Goal: Task Accomplishment & Management: Complete application form

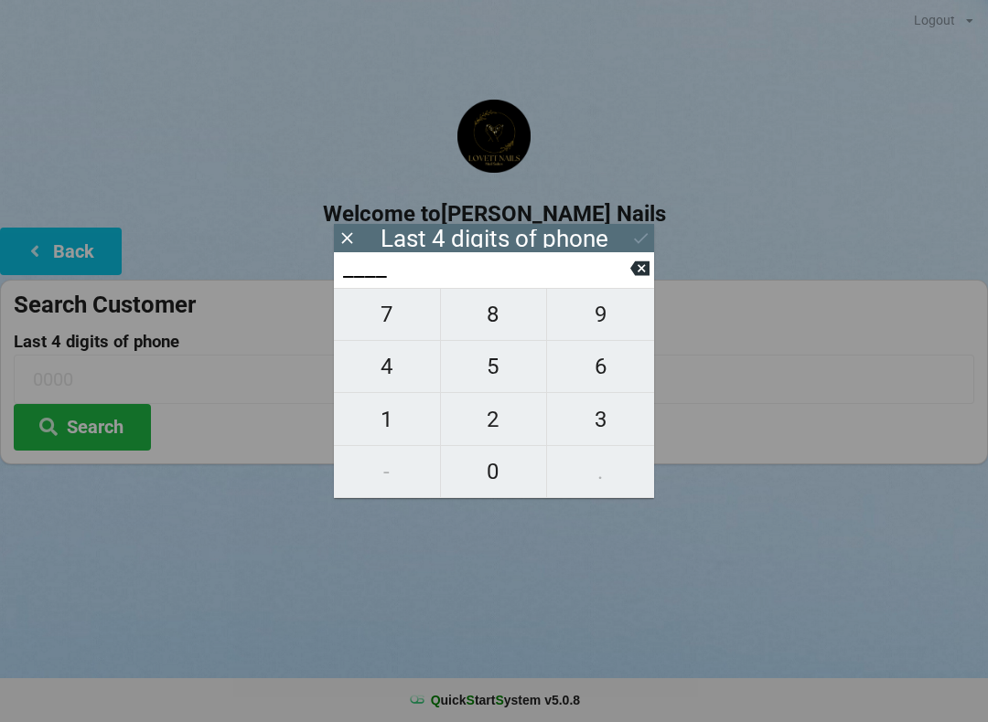
click at [416, 309] on span "7" at bounding box center [387, 314] width 106 height 38
type input "7___"
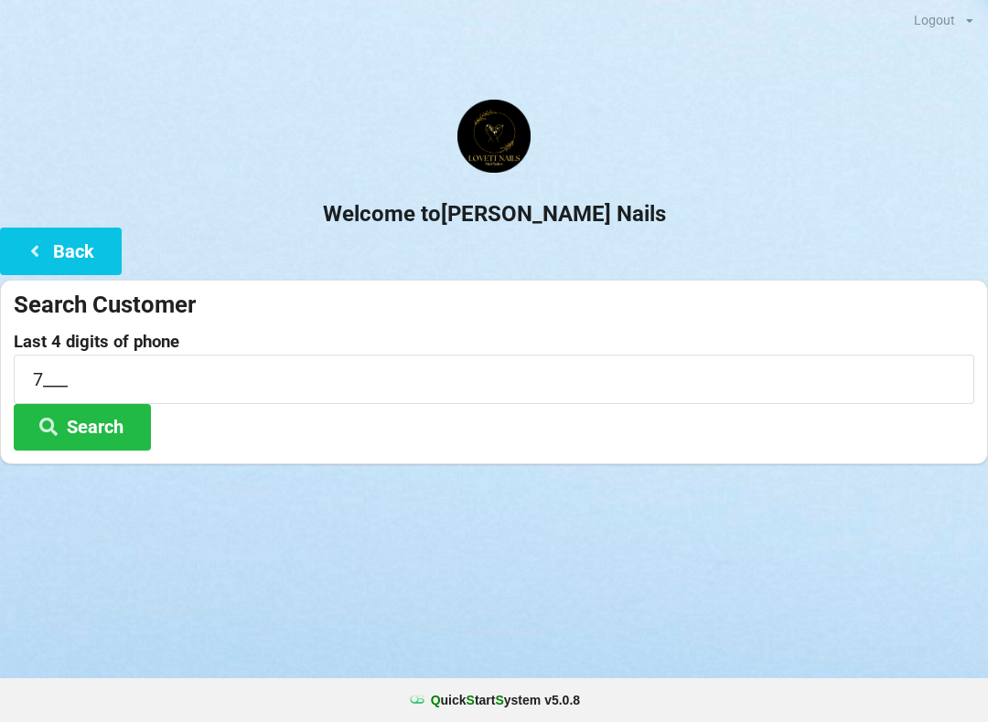
click at [655, 269] on div "Welcome to [PERSON_NAME] Nails Back Search Customer Last 4 digits of phone 7___…" at bounding box center [494, 282] width 988 height 365
click at [96, 380] on input "7___" at bounding box center [494, 379] width 960 height 48
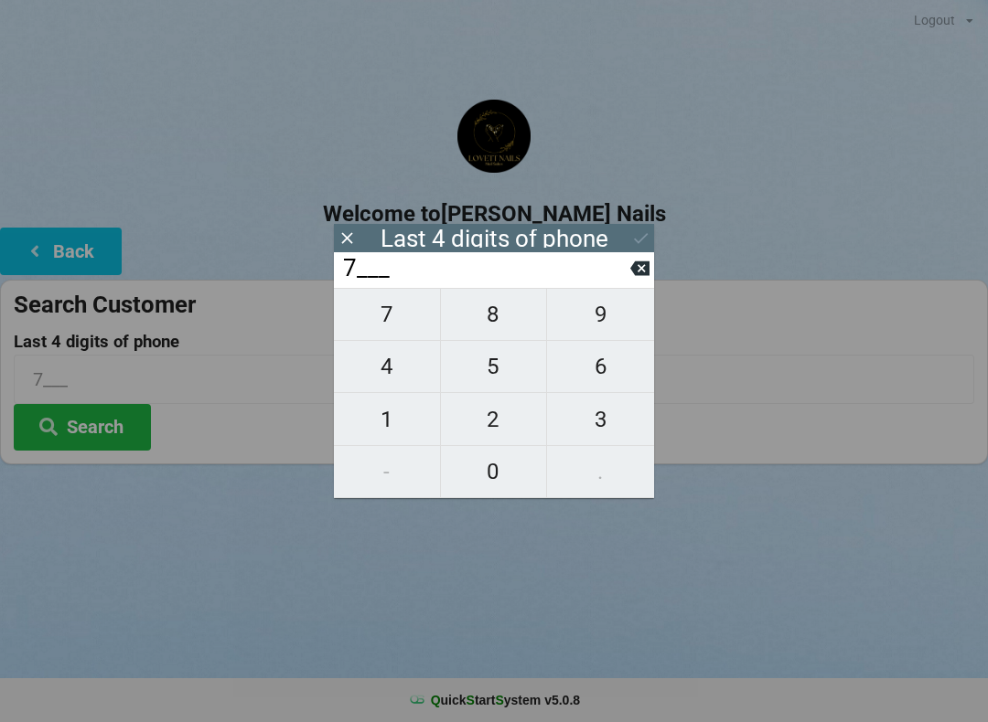
click at [623, 276] on input "7___" at bounding box center [485, 268] width 289 height 29
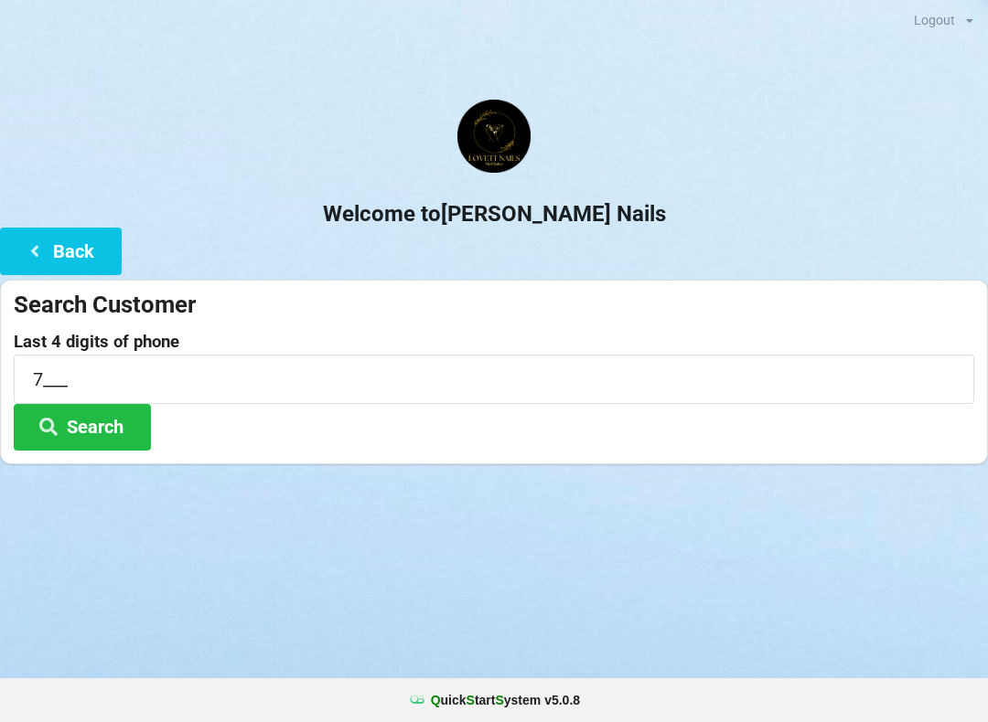
click at [657, 268] on div "Welcome to [PERSON_NAME] Nails Back Search Customer Last 4 digits of phone 7___…" at bounding box center [494, 282] width 988 height 365
click at [130, 388] on input "7___" at bounding box center [494, 379] width 960 height 48
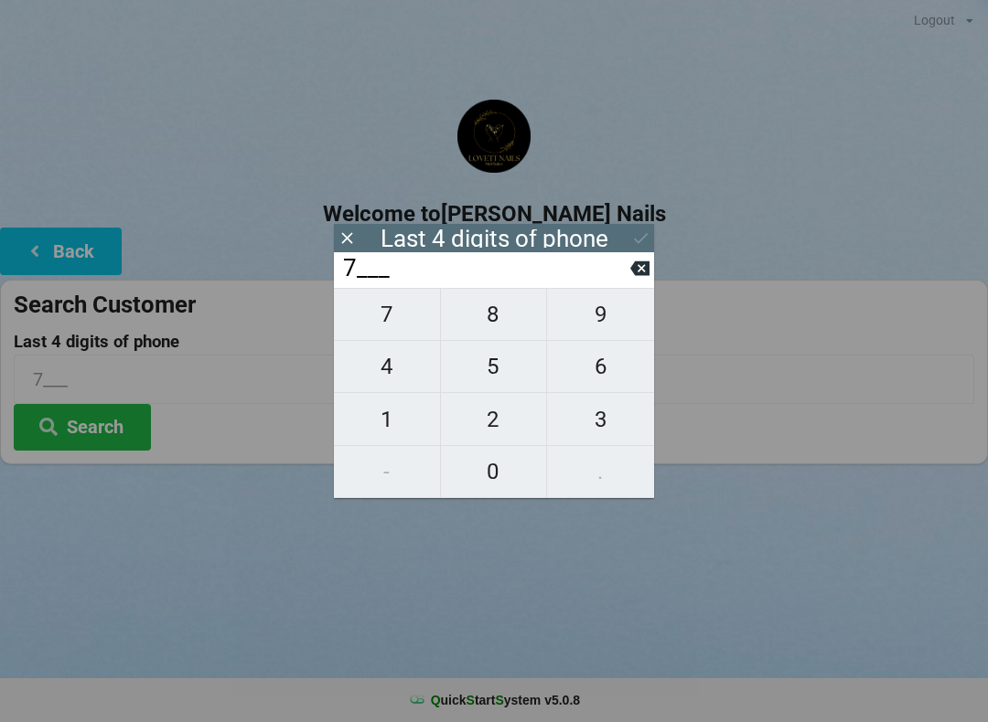
click at [627, 280] on input "7___" at bounding box center [485, 268] width 289 height 29
click at [640, 267] on icon at bounding box center [639, 268] width 19 height 19
type input "____"
click at [417, 421] on span "1" at bounding box center [387, 419] width 106 height 38
type input "1___"
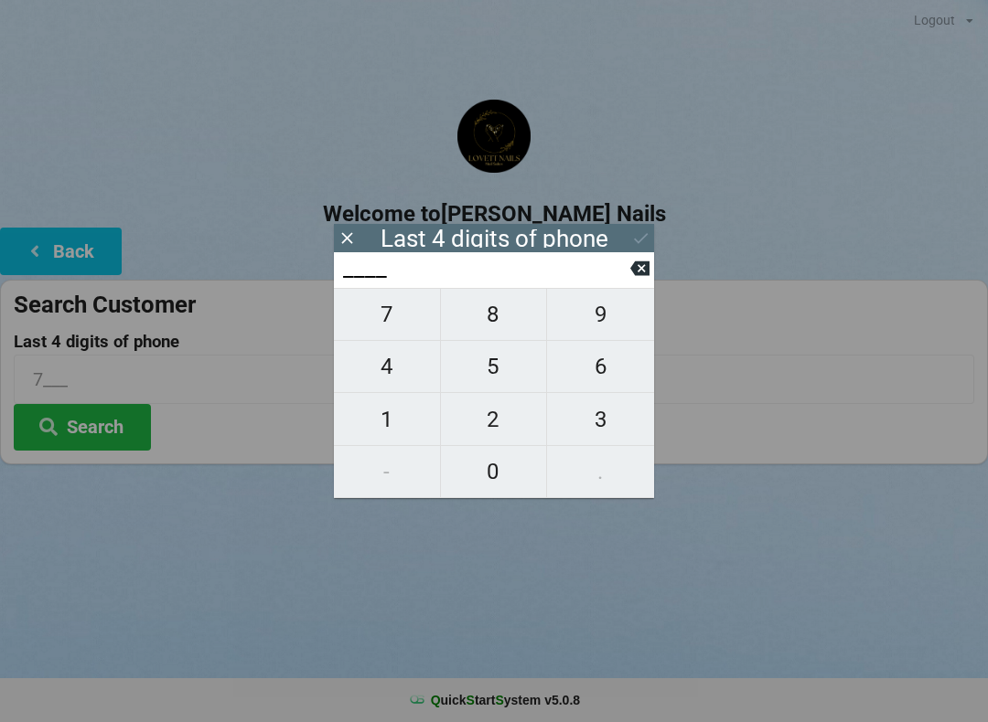
type input "1___"
click at [517, 356] on span "5" at bounding box center [494, 366] width 106 height 38
type input "15__"
click at [417, 416] on span "1" at bounding box center [387, 419] width 106 height 38
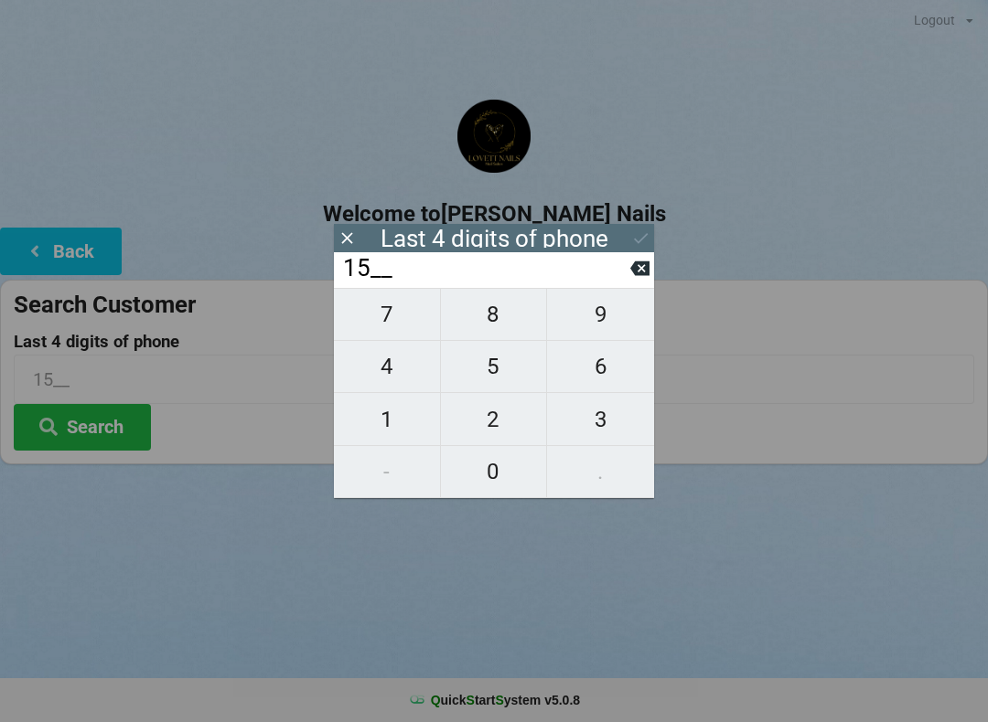
type input "151_"
click at [411, 420] on span "1" at bounding box center [387, 419] width 106 height 38
type input "1511"
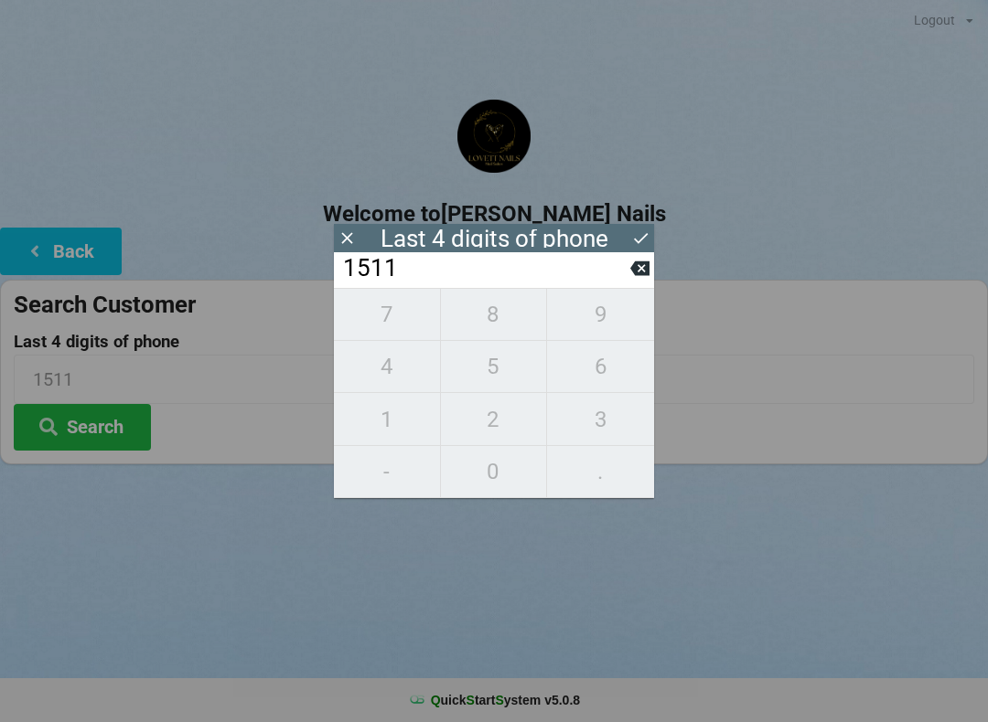
click at [645, 240] on icon at bounding box center [640, 238] width 19 height 19
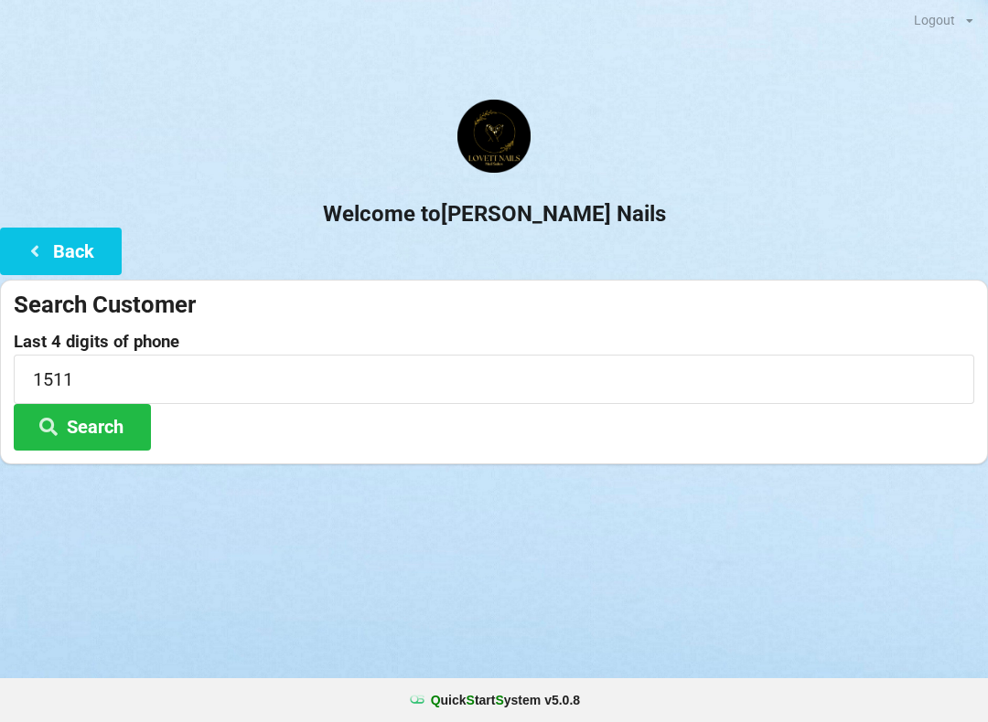
click at [112, 433] on button "Search" at bounding box center [82, 427] width 137 height 47
click at [91, 257] on button "Back" at bounding box center [61, 251] width 122 height 47
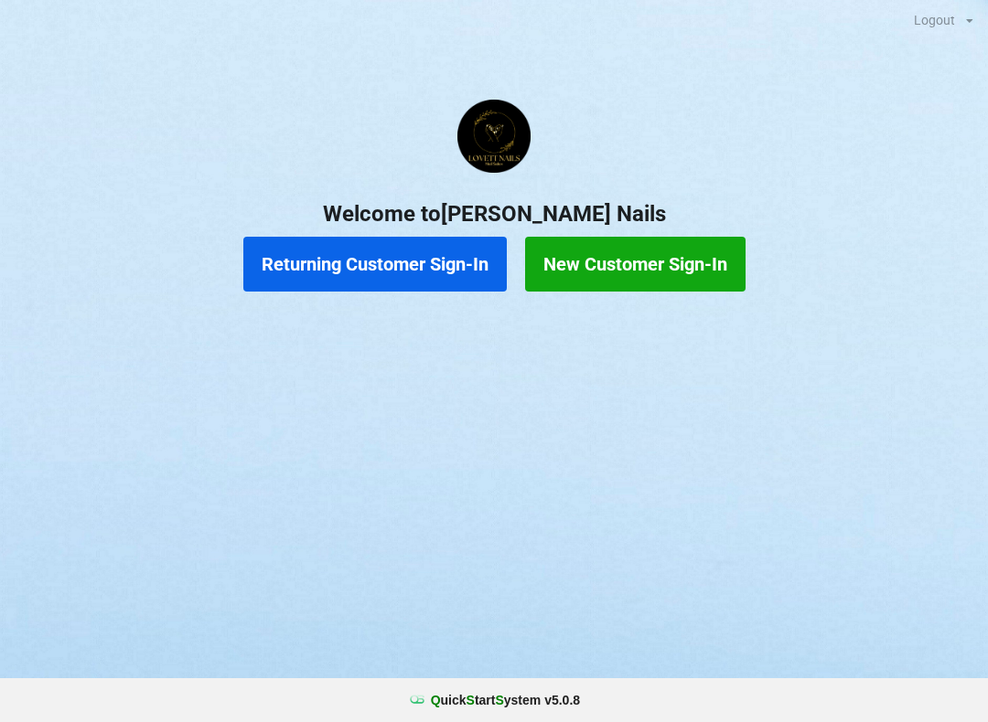
click at [693, 269] on button "New Customer Sign-In" at bounding box center [635, 264] width 220 height 55
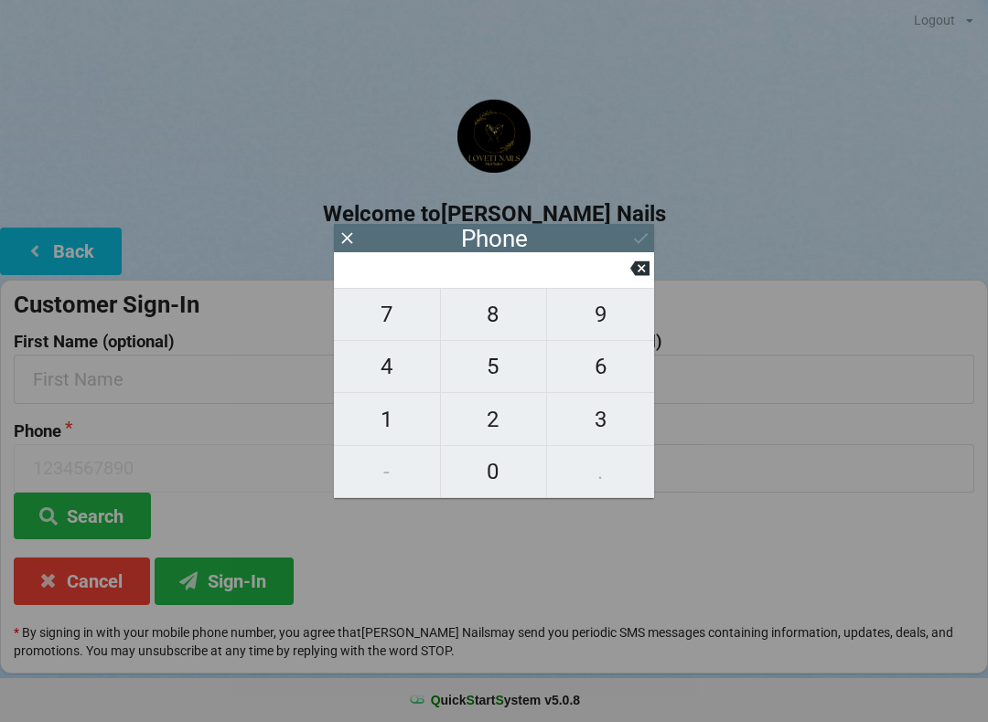
click at [513, 329] on span "8" at bounding box center [494, 314] width 106 height 38
type input "8"
click at [595, 414] on span "3" at bounding box center [600, 419] width 107 height 38
type input "83"
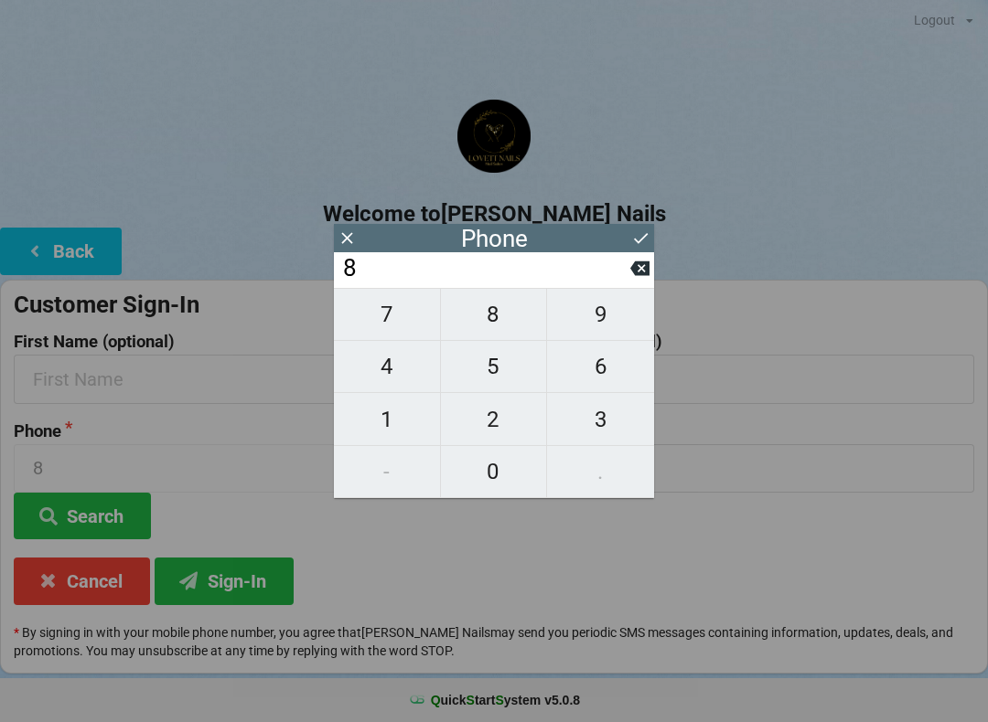
type input "83"
click at [519, 424] on span "2" at bounding box center [494, 419] width 106 height 38
type input "832"
click at [500, 422] on span "2" at bounding box center [494, 419] width 106 height 38
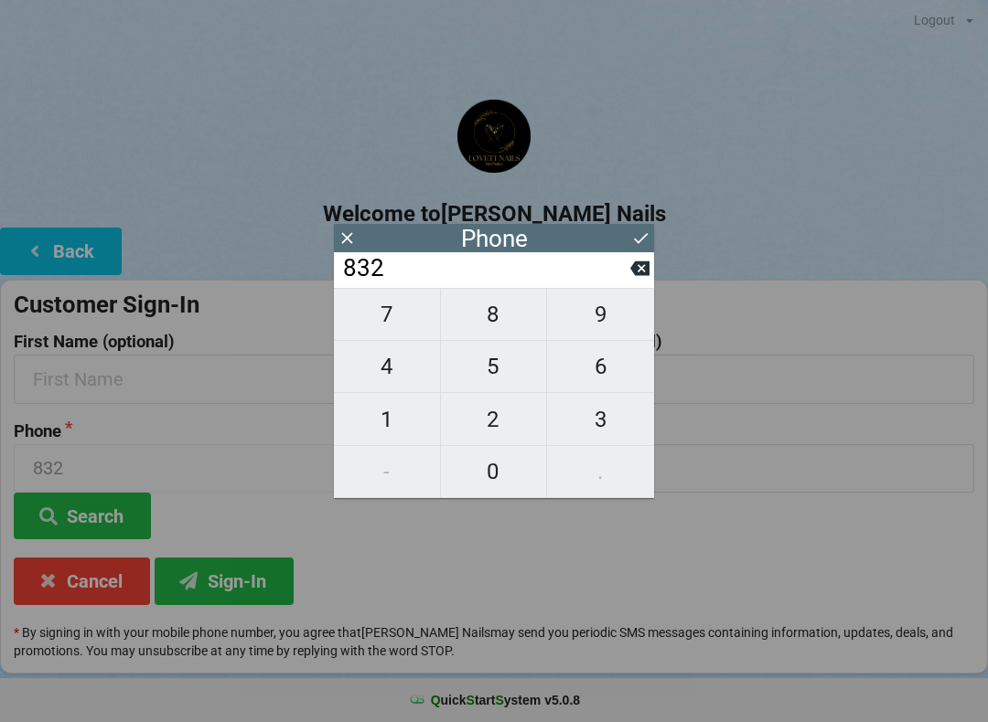
type input "8322"
click at [605, 411] on span "3" at bounding box center [600, 419] width 107 height 38
type input "83223"
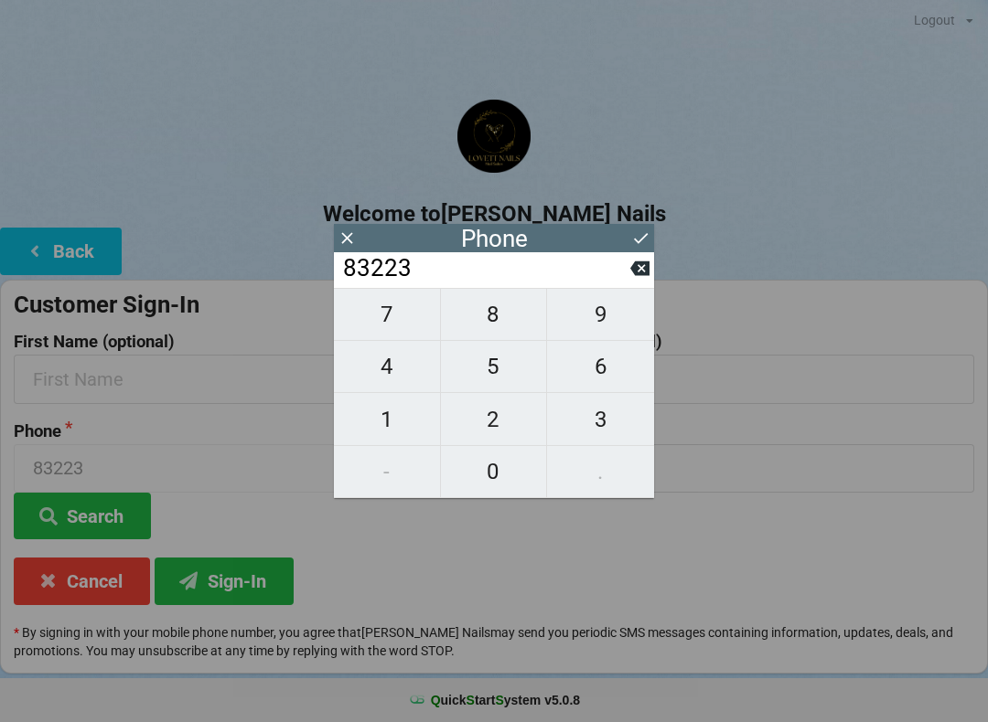
click at [521, 431] on span "2" at bounding box center [494, 419] width 106 height 38
type input "832232"
click at [411, 411] on span "1" at bounding box center [387, 419] width 106 height 38
type input "8322321"
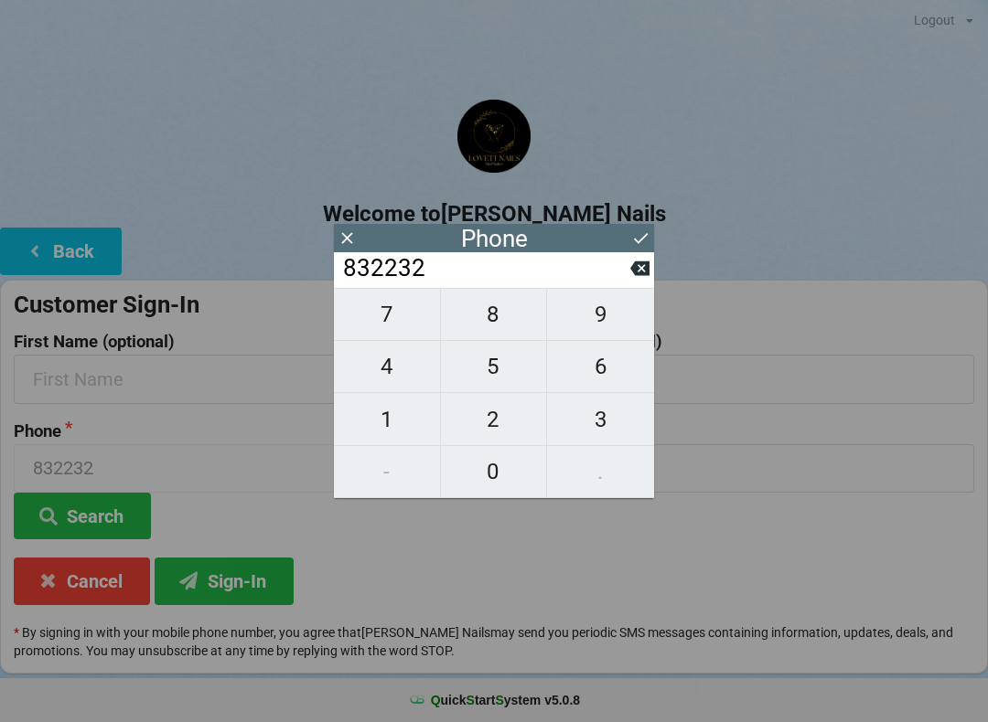
type input "8322321"
click at [522, 368] on span "5" at bounding box center [494, 366] width 106 height 38
type input "83223215"
click at [409, 427] on span "1" at bounding box center [387, 419] width 106 height 38
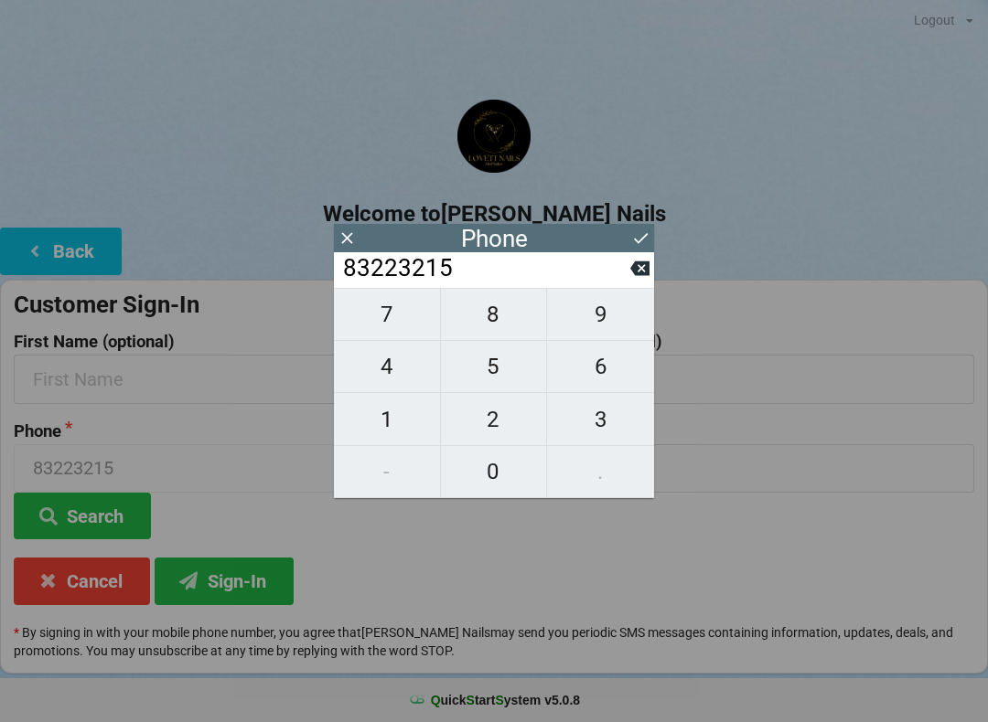
type input "832232151"
click at [417, 422] on span "1" at bounding box center [387, 419] width 106 height 38
type input "8322321511"
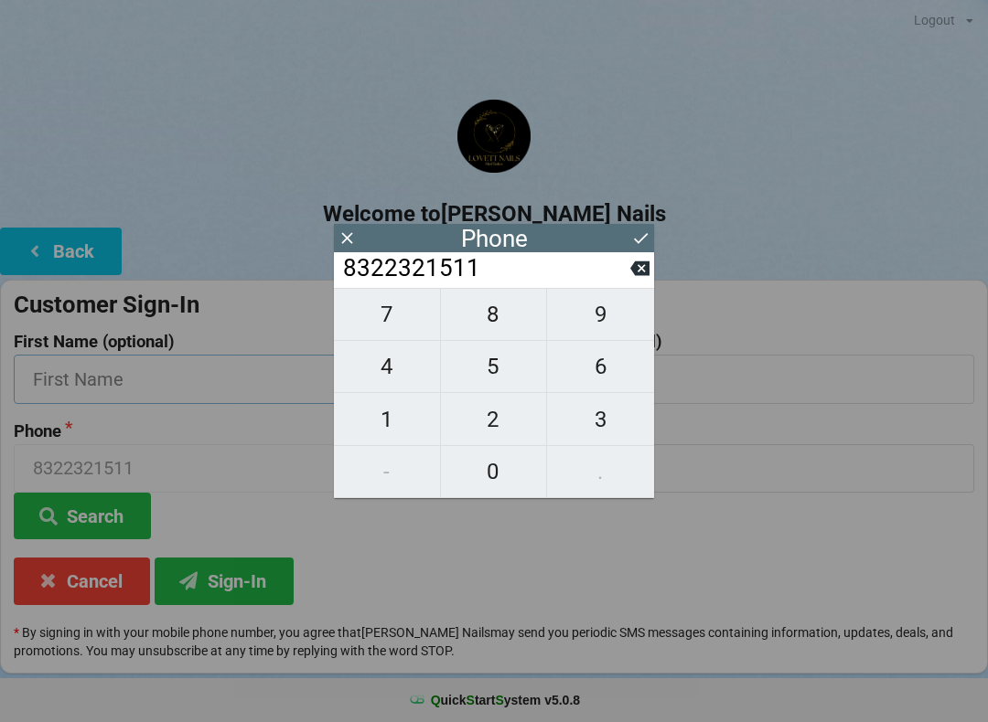
click at [195, 384] on input "text" at bounding box center [249, 379] width 471 height 48
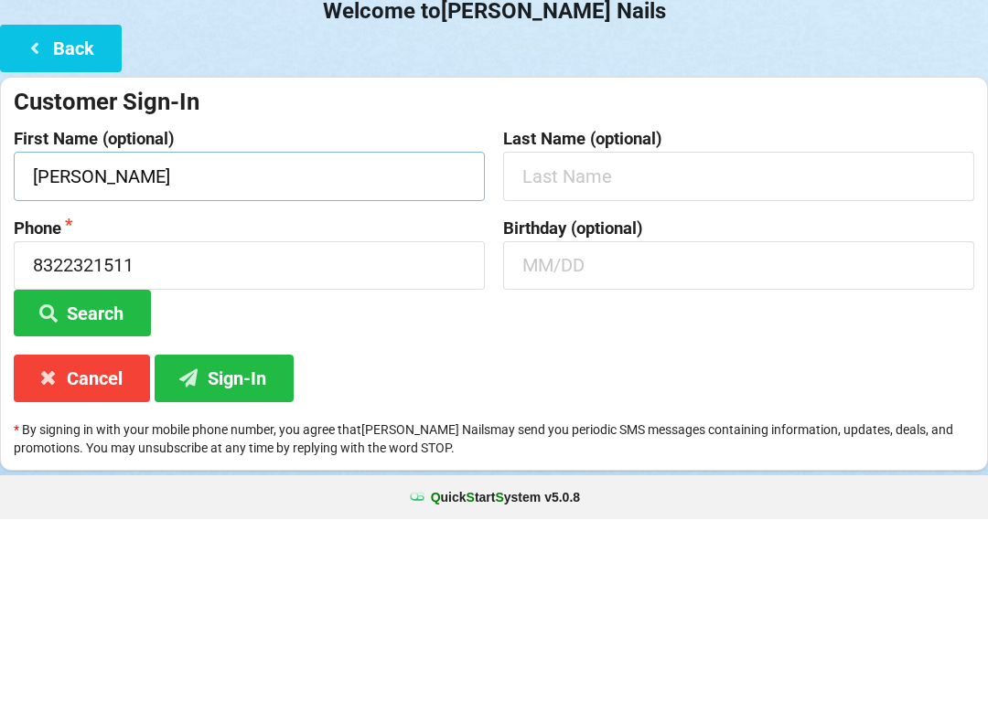
type input "[PERSON_NAME]"
click at [625, 355] on input "text" at bounding box center [738, 379] width 471 height 48
click at [605, 444] on input "text" at bounding box center [738, 468] width 471 height 48
click at [120, 493] on button "Search" at bounding box center [82, 516] width 137 height 47
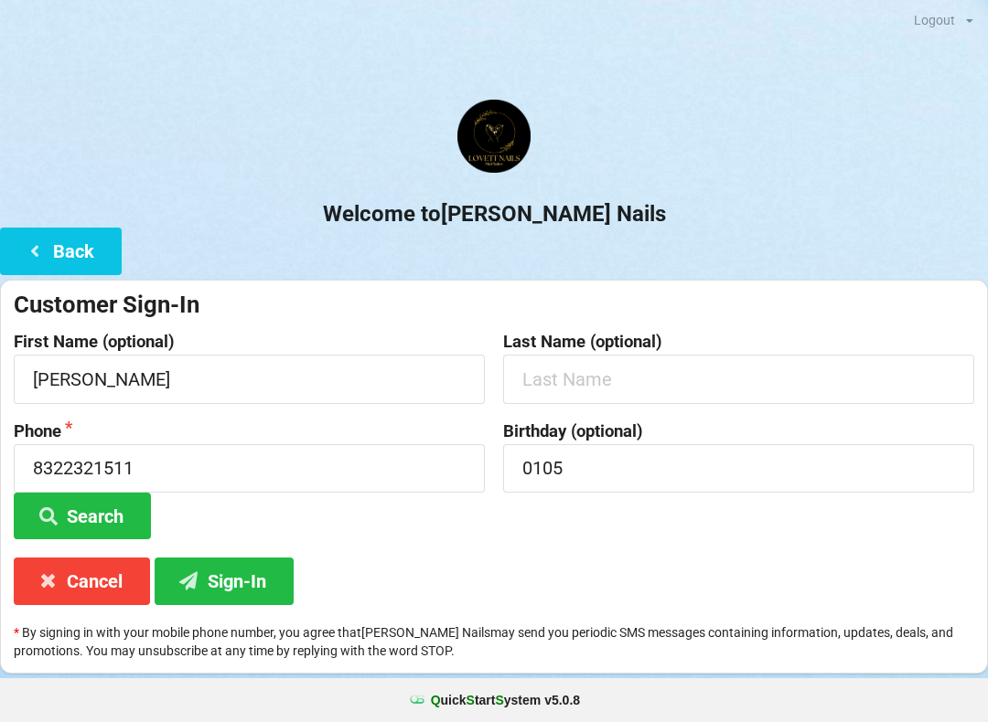
click at [252, 585] on button "Sign-In" at bounding box center [224, 581] width 139 height 47
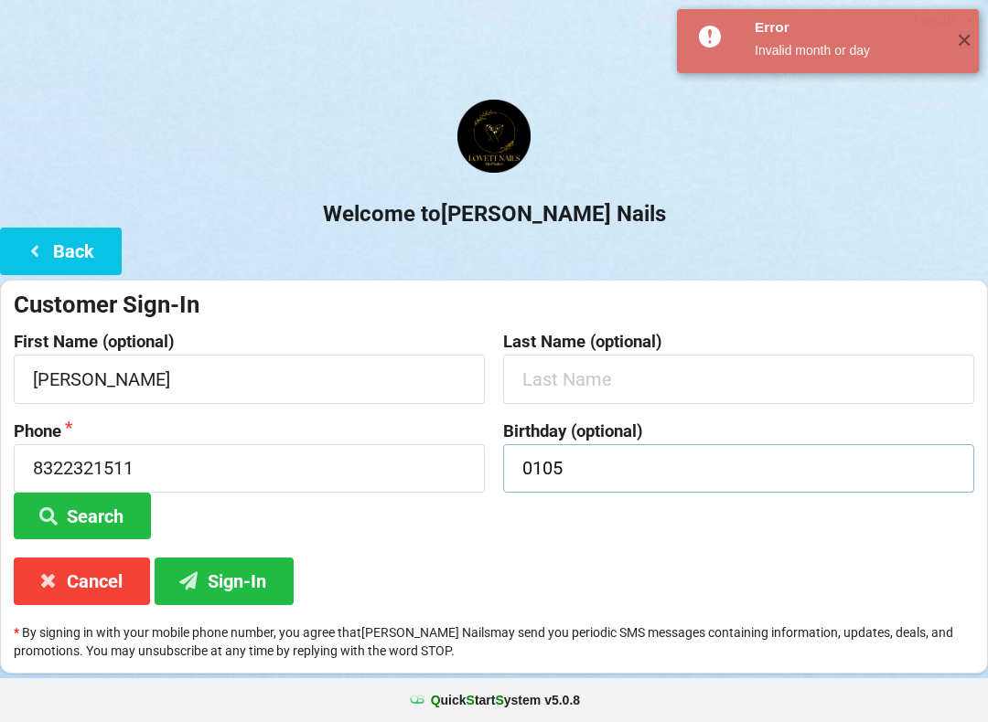
click at [544, 471] on input "0105" at bounding box center [738, 468] width 471 height 48
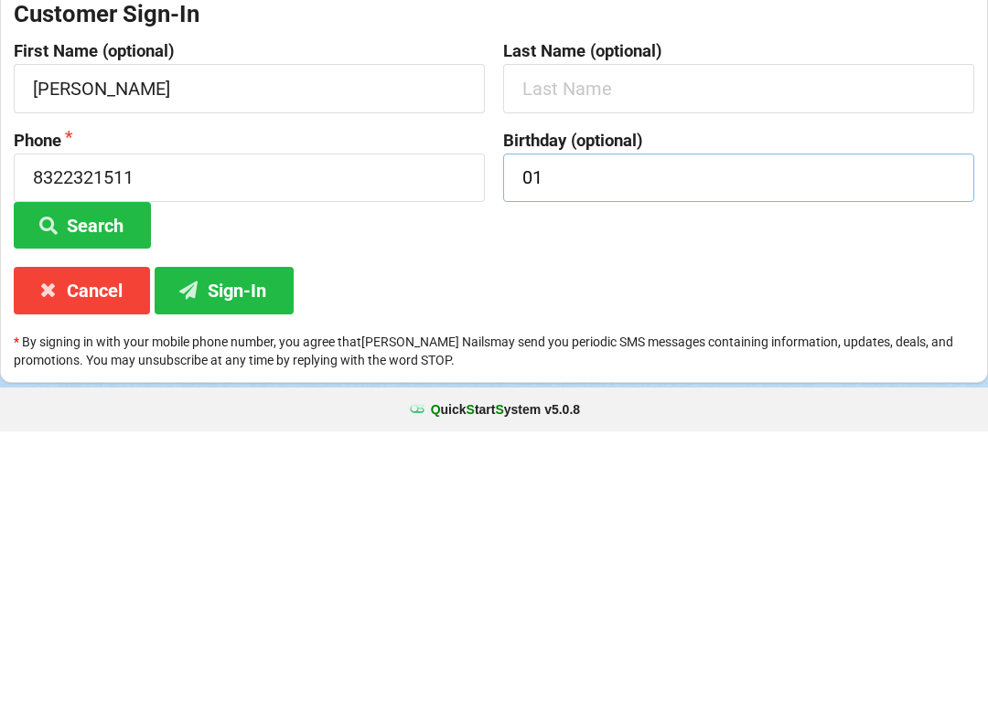
type input "0"
type input "P"
type input "01/05"
click at [265, 558] on button "Sign-In" at bounding box center [224, 581] width 139 height 47
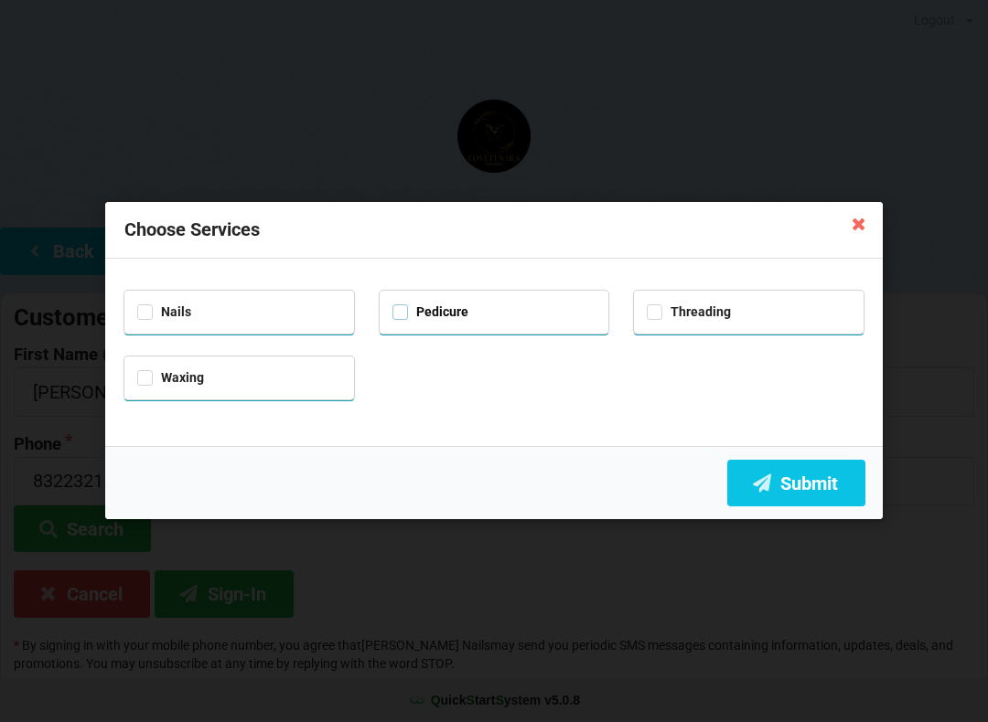
click at [422, 307] on label "Pedicure" at bounding box center [430, 312] width 76 height 16
checkbox input "true"
click at [817, 478] on button "Submit" at bounding box center [796, 483] width 138 height 47
